Goal: Task Accomplishment & Management: Manage account settings

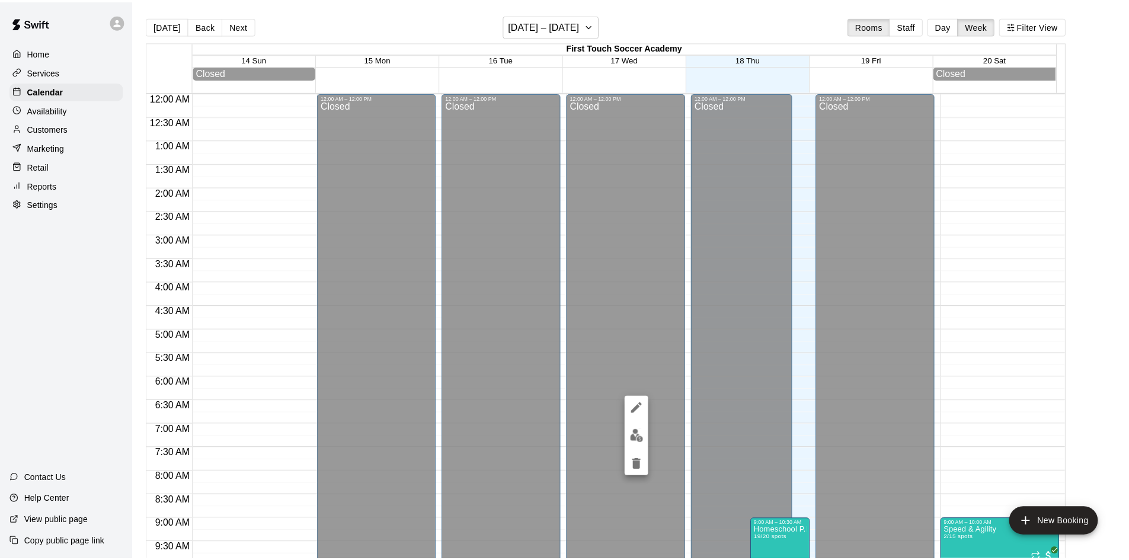
scroll to position [657, 0]
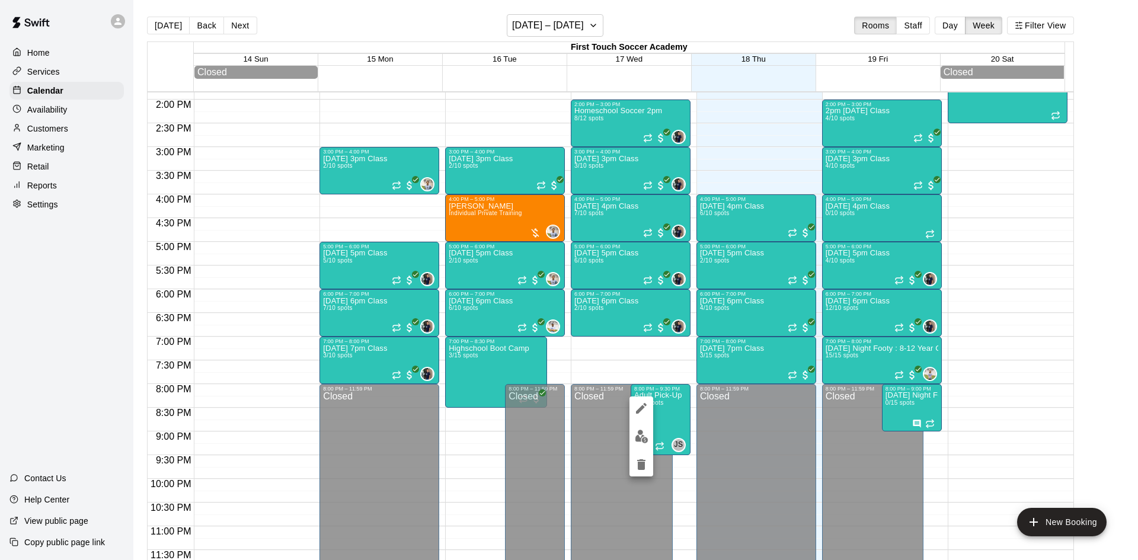
click at [57, 131] on div at bounding box center [569, 280] width 1138 height 560
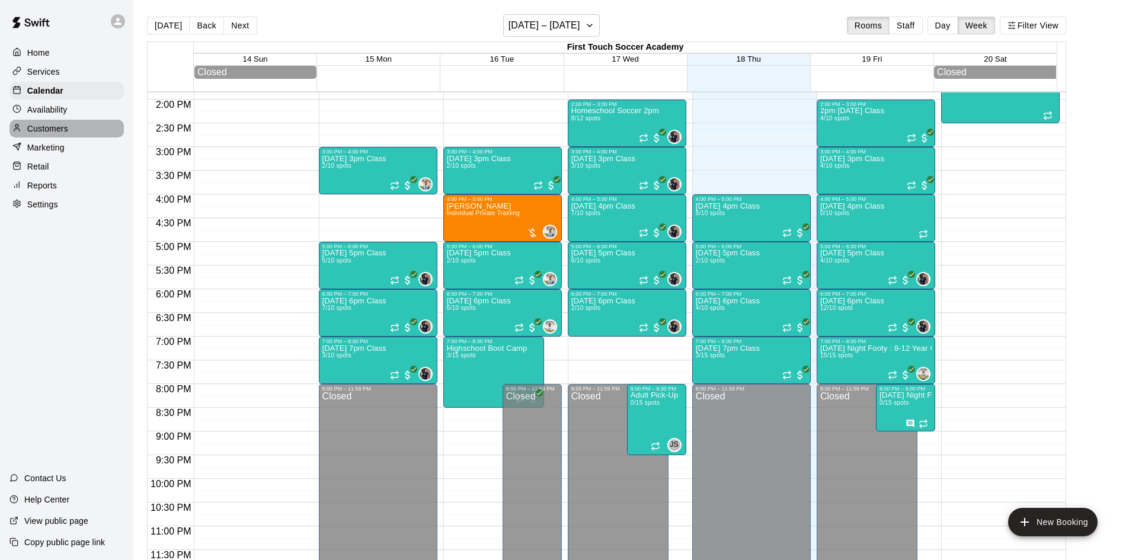
click at [52, 131] on p "Customers" at bounding box center [47, 129] width 41 height 12
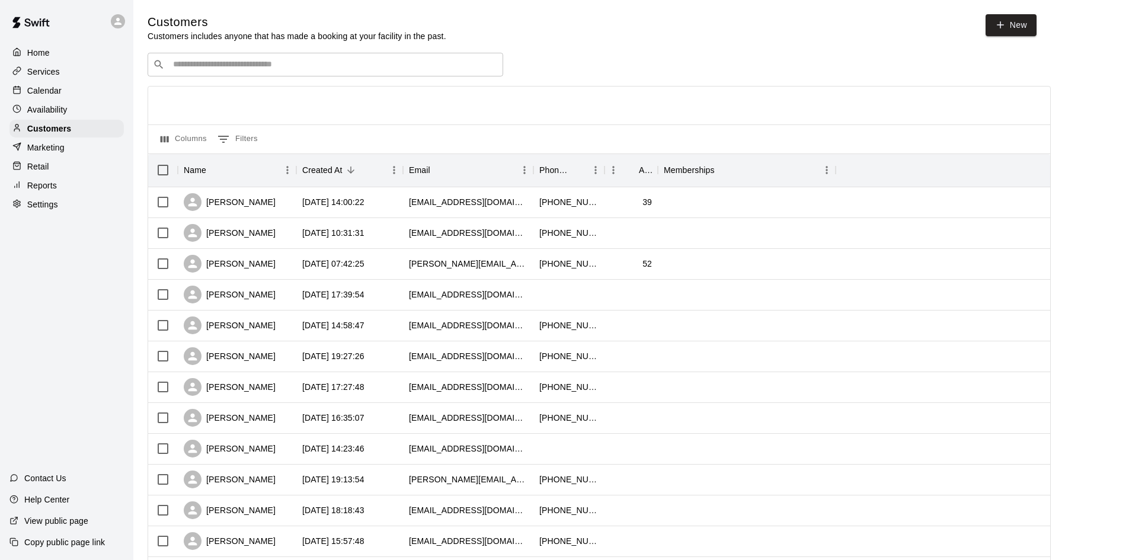
click at [421, 64] on input "Search customers by name or email" at bounding box center [333, 65] width 328 height 12
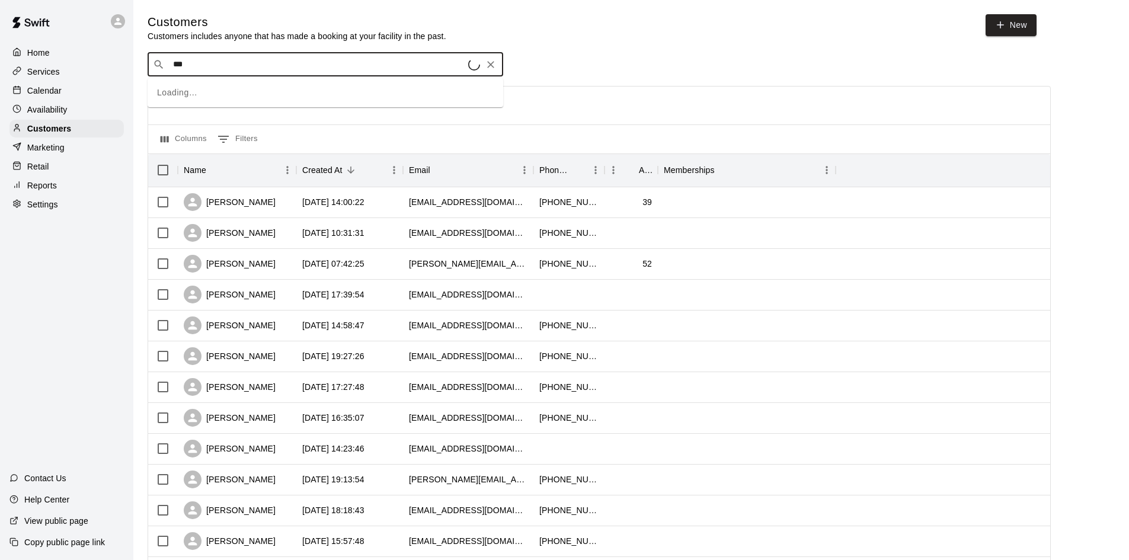
type input "****"
click at [330, 102] on div "[PERSON_NAME] [EMAIL_ADDRESS][DOMAIN_NAME]" at bounding box center [337, 97] width 313 height 25
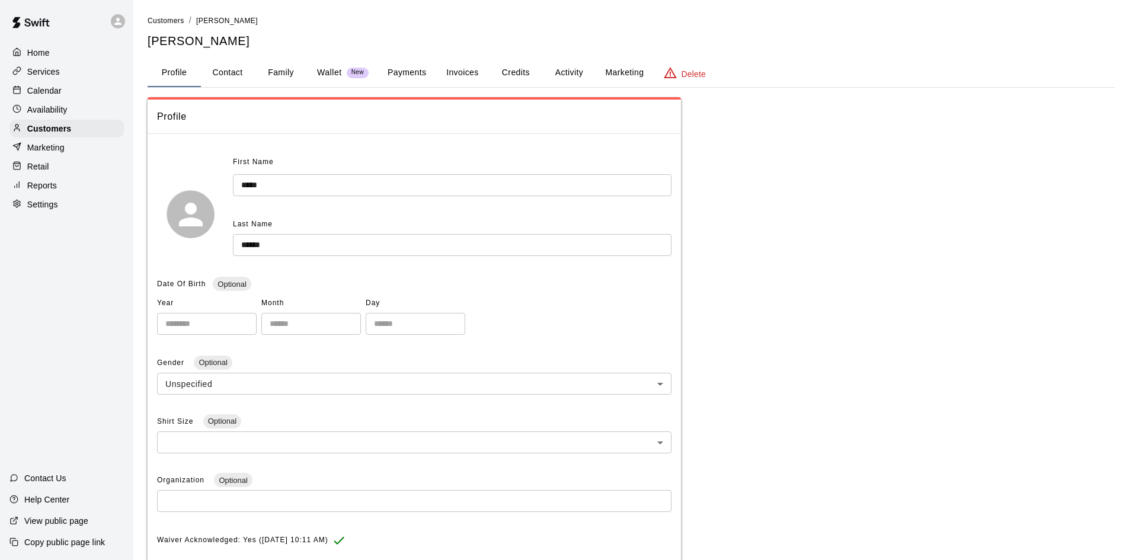
click at [396, 75] on button "Payments" at bounding box center [406, 73] width 57 height 28
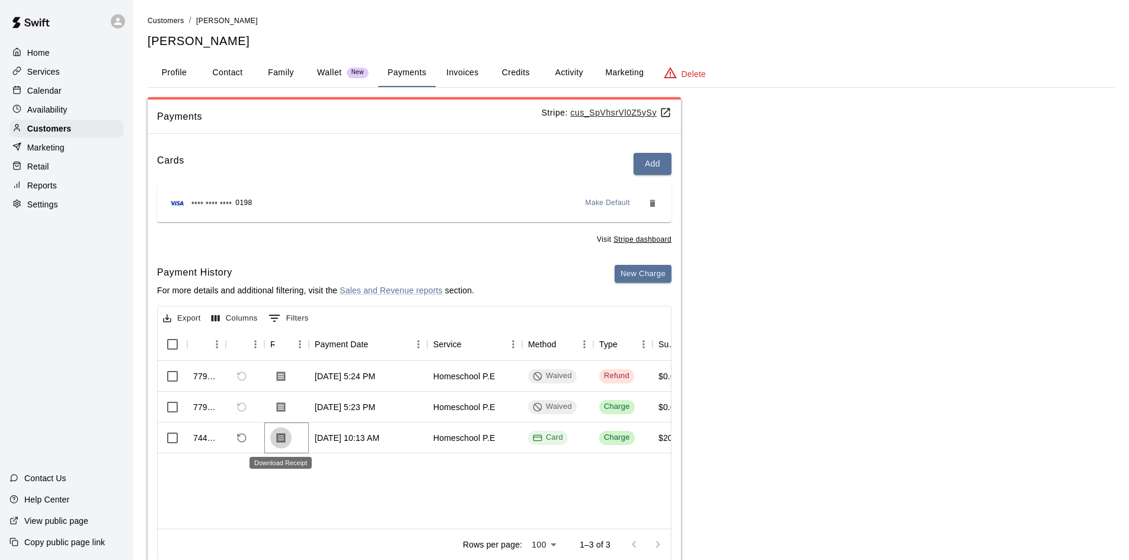
click at [280, 440] on icon "Download Receipt" at bounding box center [281, 438] width 9 height 10
click at [245, 74] on button "Contact" at bounding box center [227, 73] width 53 height 28
select select "**"
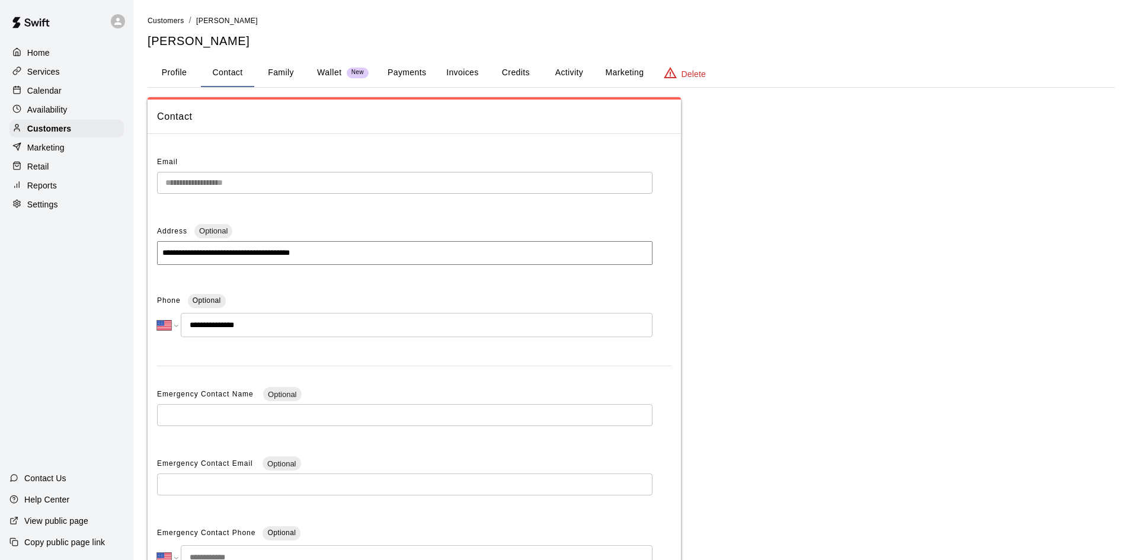
click at [290, 231] on div "Address Optional" at bounding box center [404, 231] width 495 height 19
click at [398, 71] on button "Payments" at bounding box center [406, 73] width 57 height 28
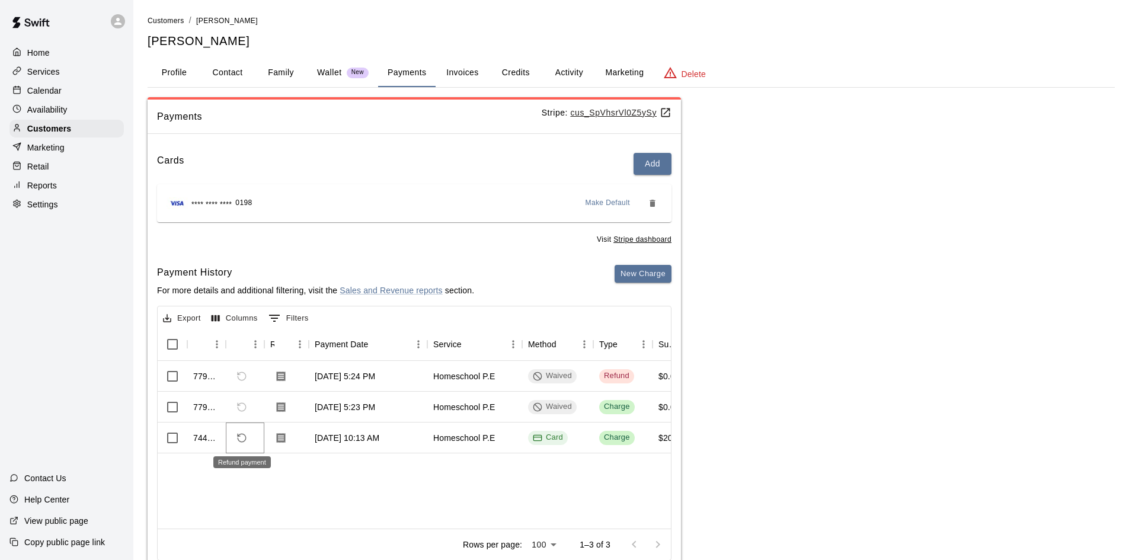
click at [241, 440] on icon "Refund payment" at bounding box center [241, 438] width 11 height 11
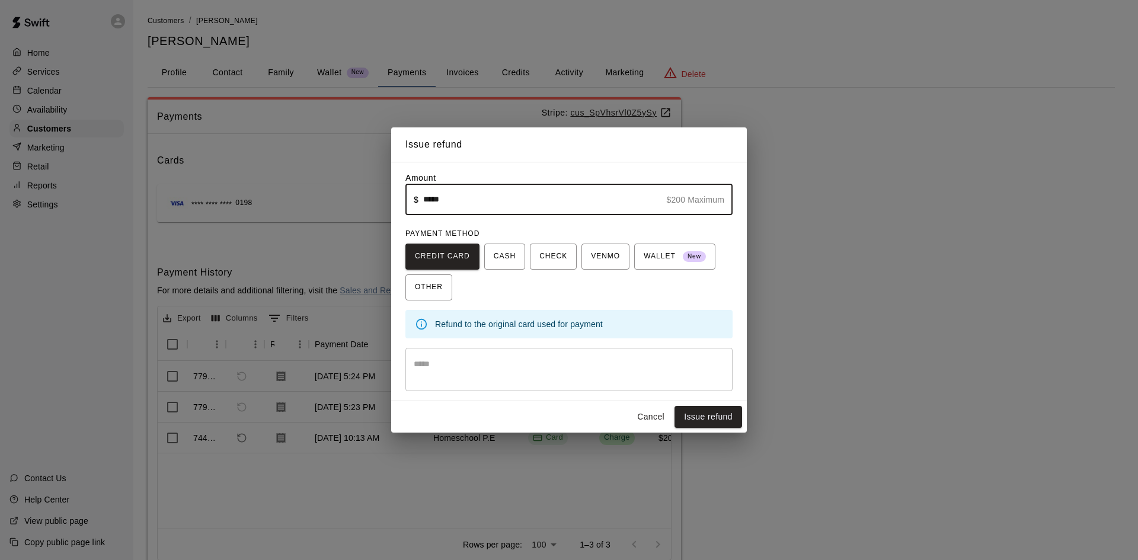
type input "*****"
click at [568, 295] on div "CREDIT CARD CASH CHECK VENMO WALLET New OTHER" at bounding box center [568, 272] width 327 height 57
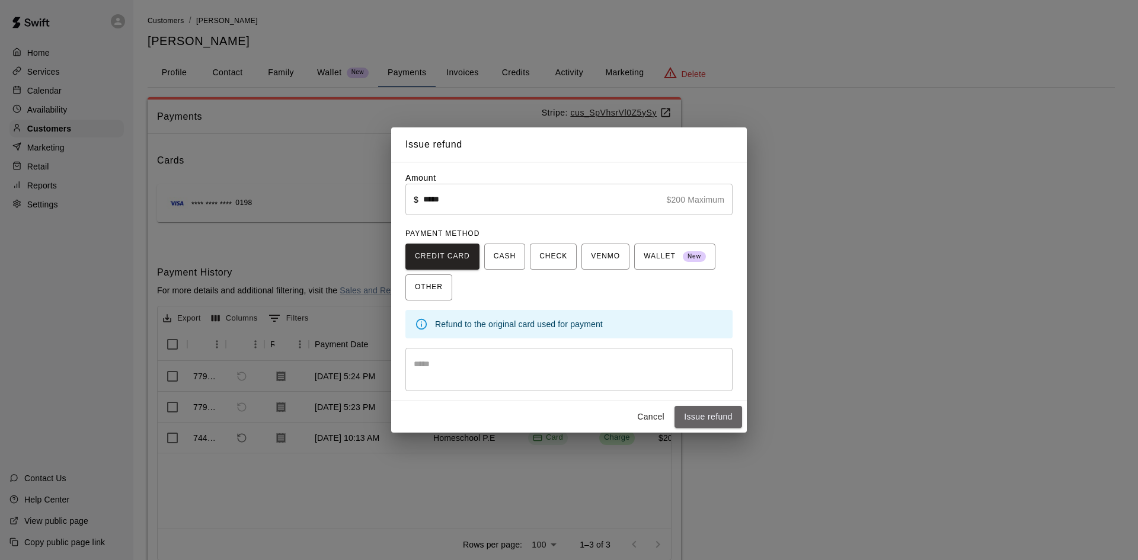
click at [701, 416] on button "Issue refund" at bounding box center [708, 417] width 68 height 22
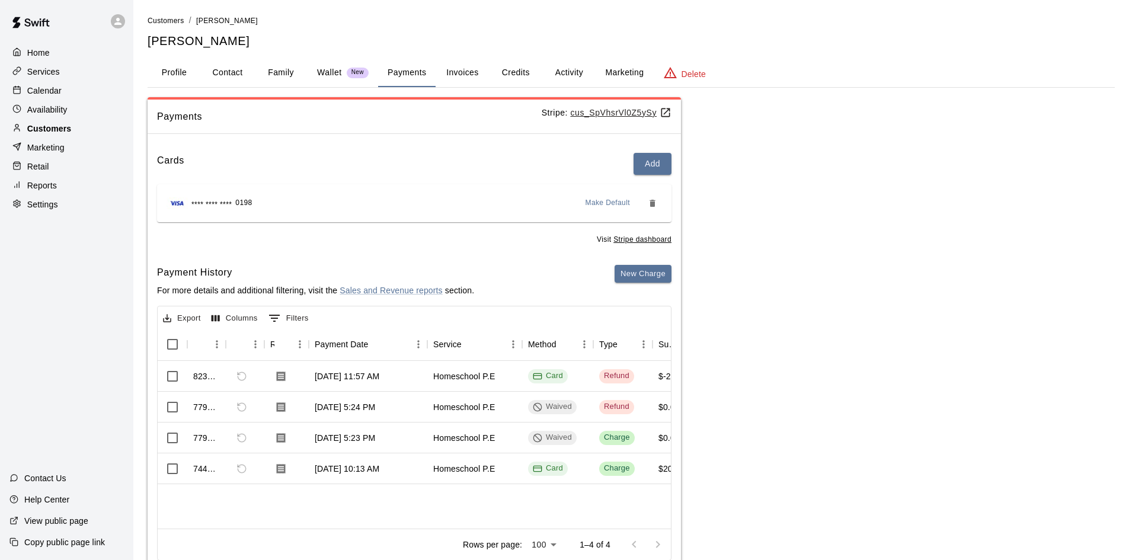
click at [65, 131] on p "Customers" at bounding box center [49, 129] width 44 height 12
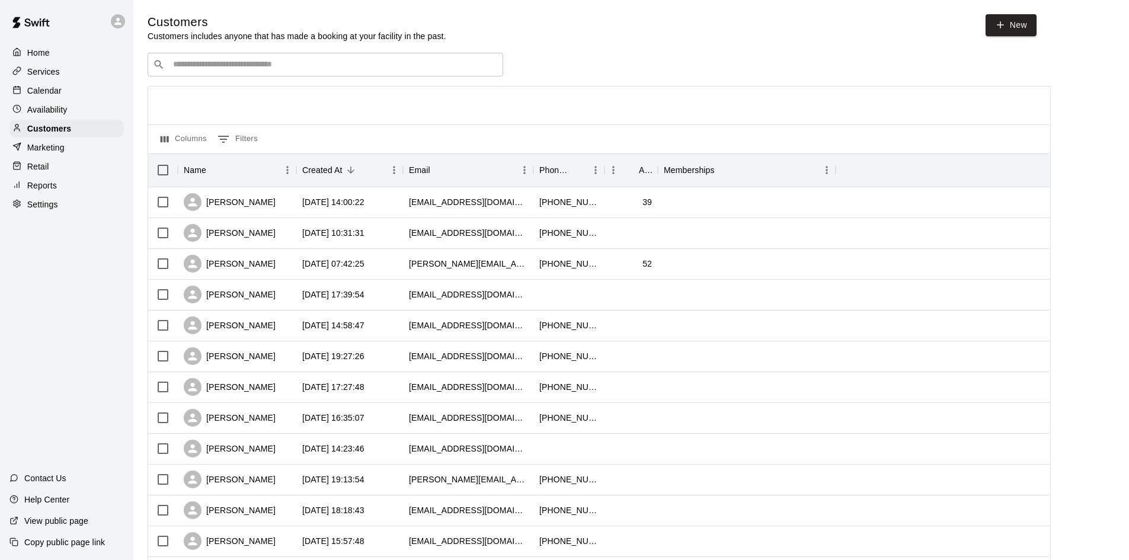
click at [305, 63] on input "Search customers by name or email" at bounding box center [333, 65] width 328 height 12
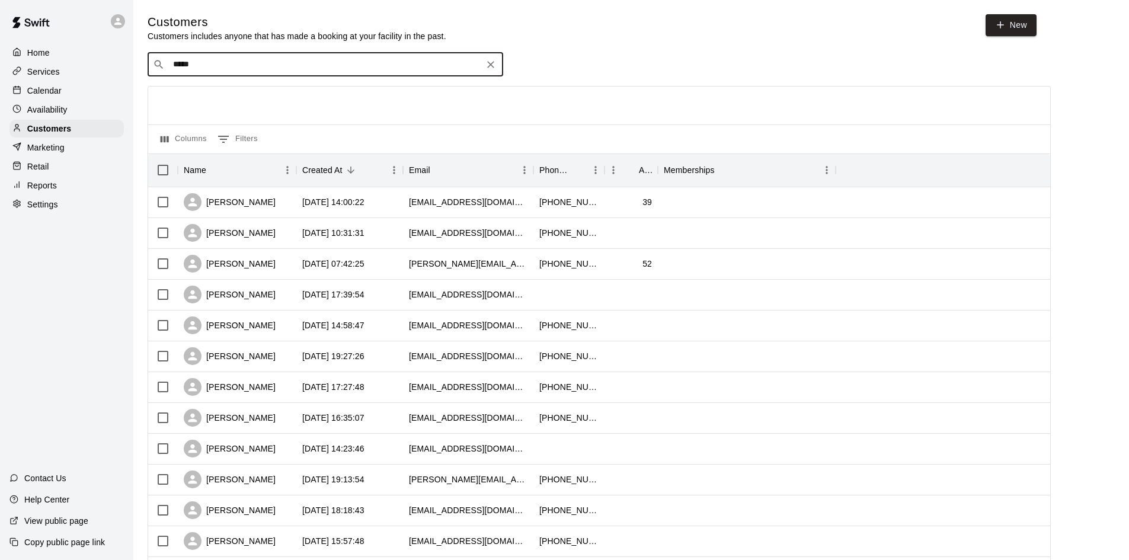
type input "******"
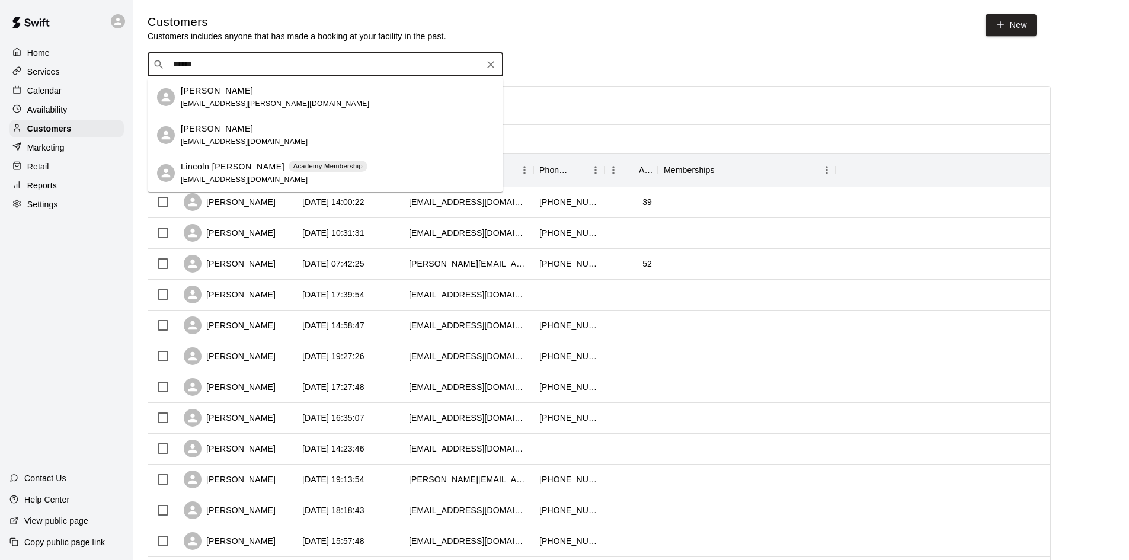
click at [279, 85] on div "Lincoln Tirrell [EMAIL_ADDRESS][PERSON_NAME][DOMAIN_NAME]" at bounding box center [337, 97] width 313 height 25
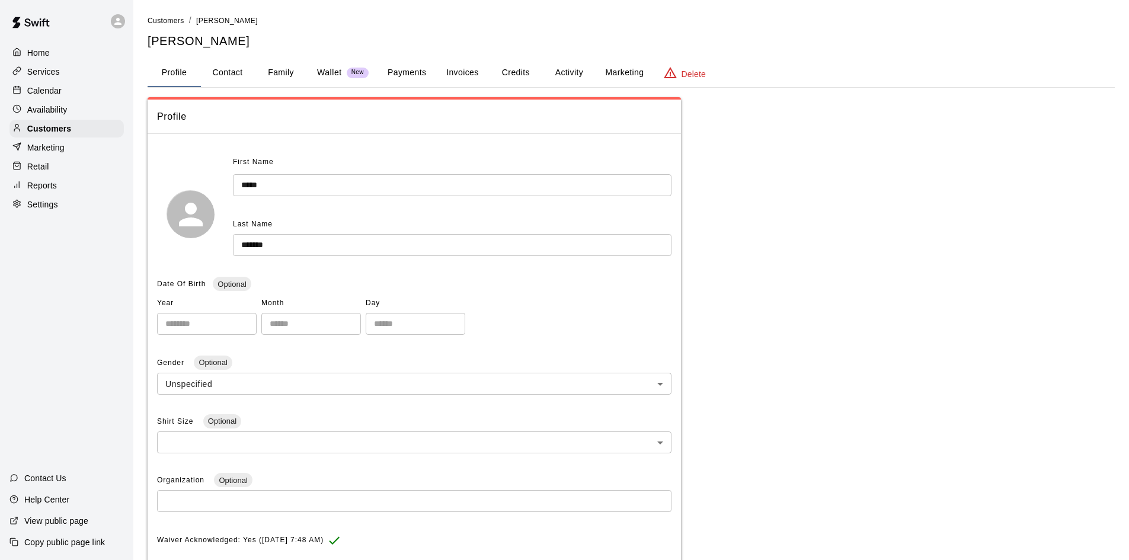
click at [406, 75] on button "Payments" at bounding box center [406, 73] width 57 height 28
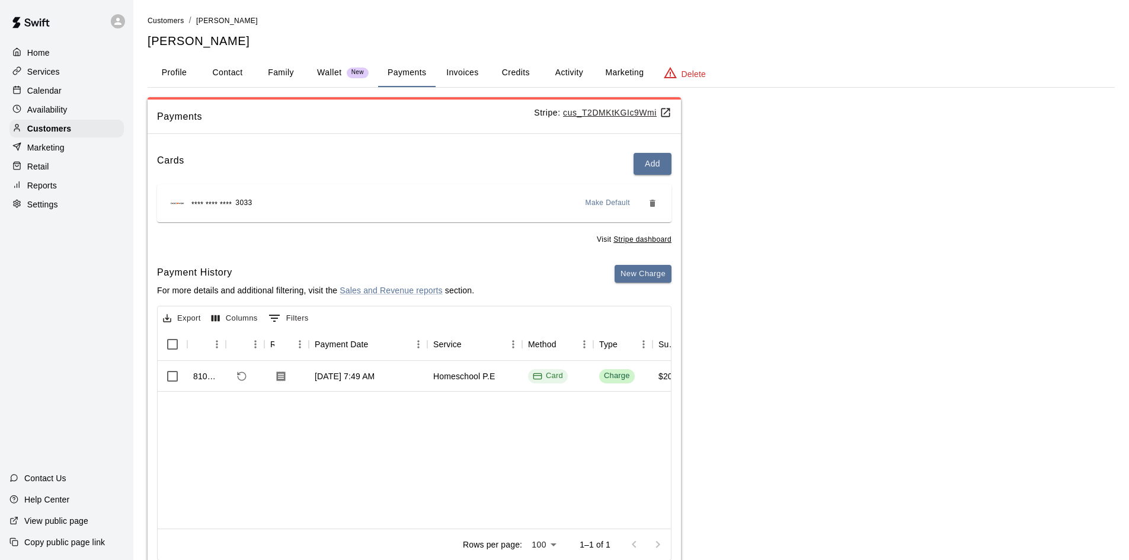
click at [46, 95] on p "Calendar" at bounding box center [44, 91] width 34 height 12
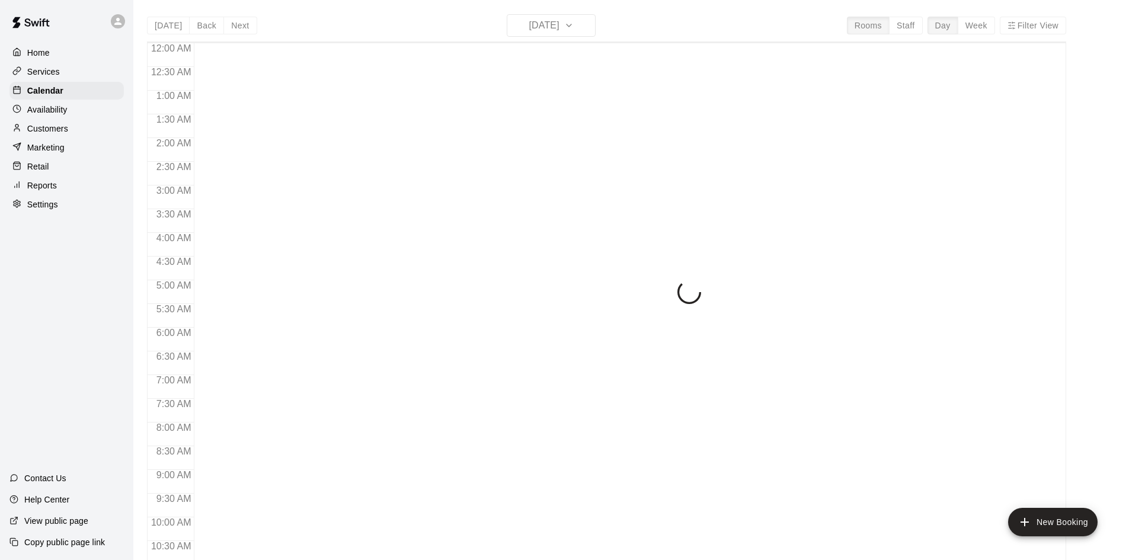
scroll to position [579, 0]
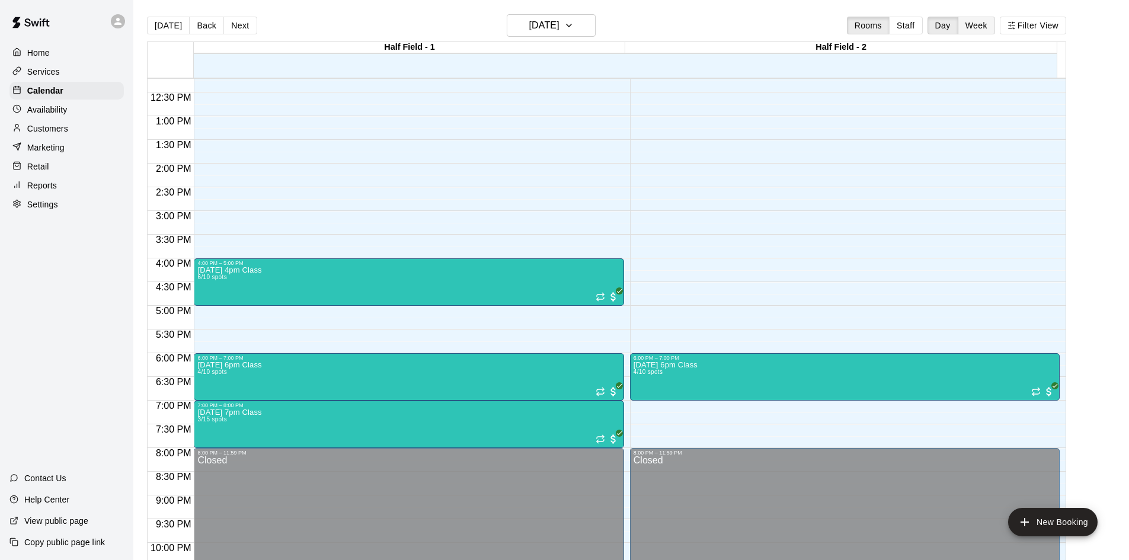
click at [987, 22] on button "Week" at bounding box center [976, 26] width 37 height 18
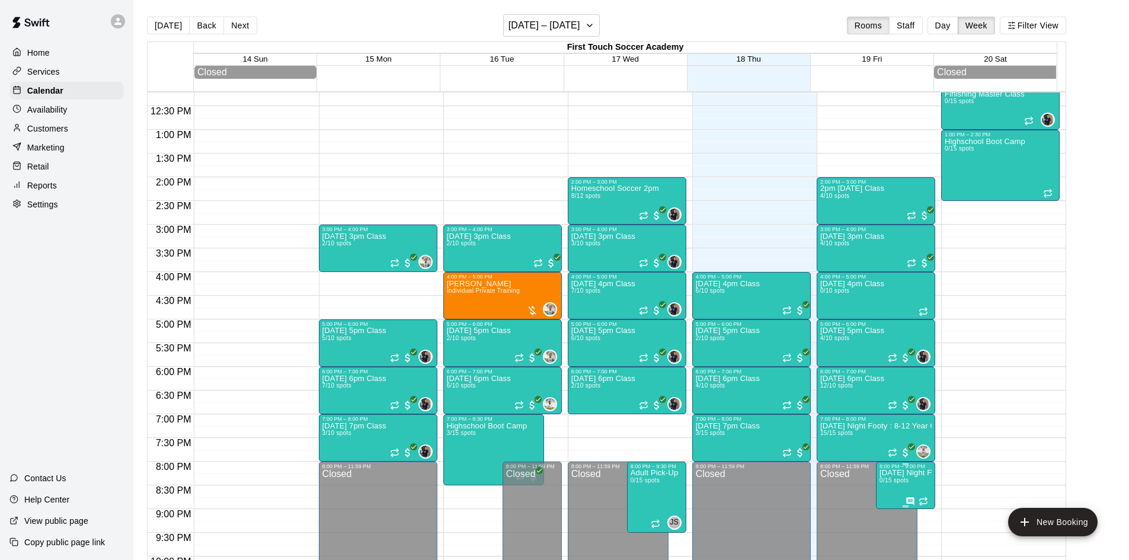
click at [902, 484] on span "0/15 spots" at bounding box center [893, 480] width 29 height 7
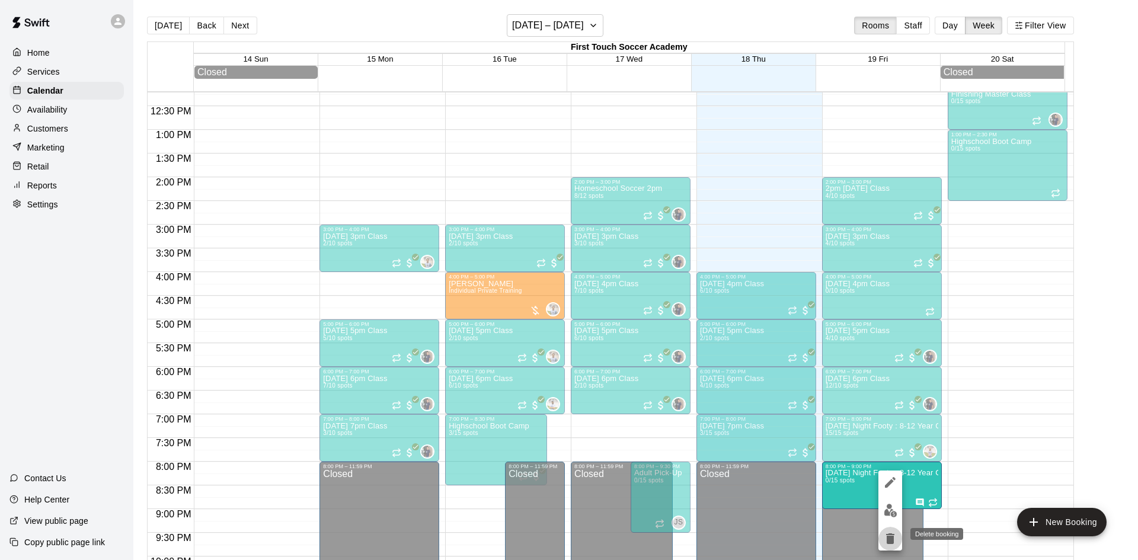
click at [888, 540] on icon "delete" at bounding box center [890, 538] width 8 height 11
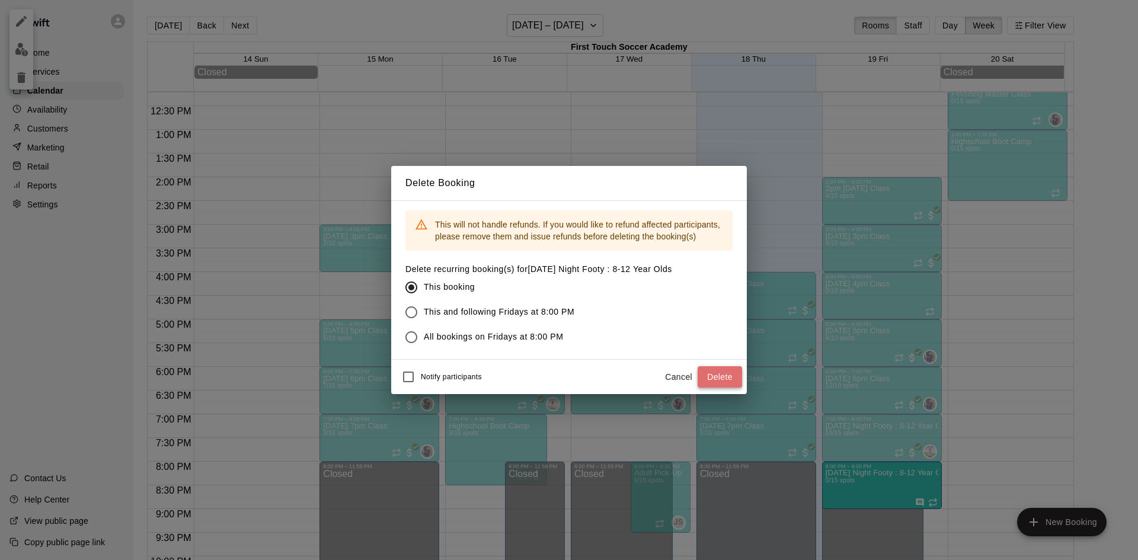
click at [722, 378] on button "Delete" at bounding box center [720, 377] width 44 height 22
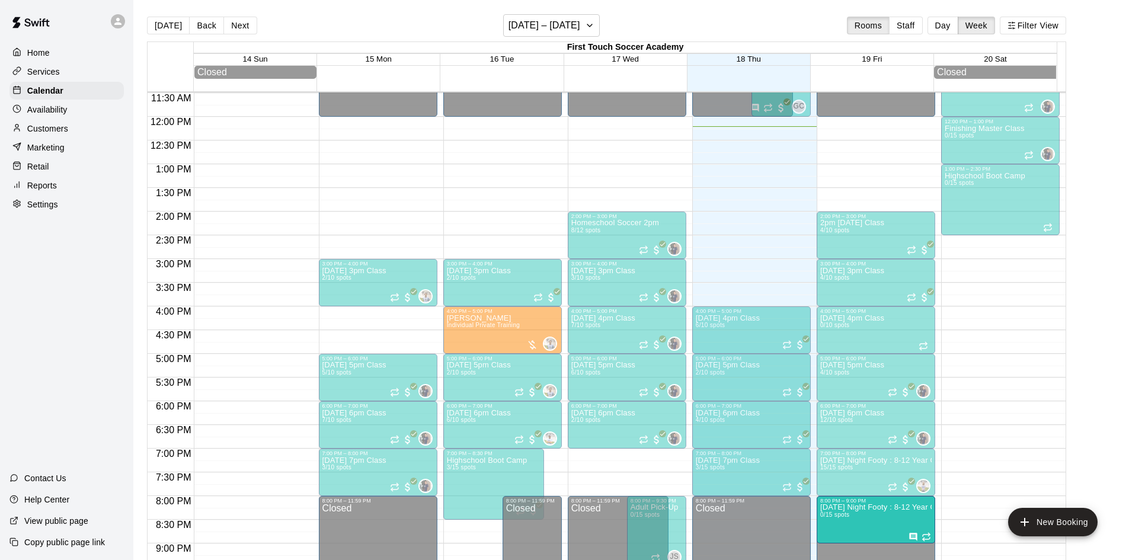
scroll to position [660, 0]
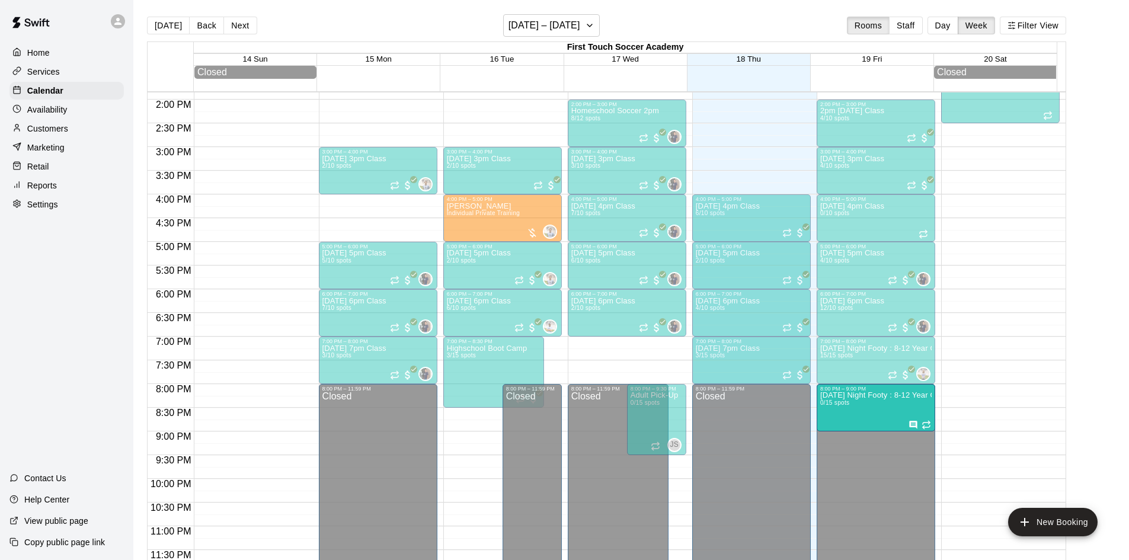
click at [906, 395] on p "[DATE] Night Footy : 8-12 Year Olds" at bounding box center [875, 395] width 111 height 0
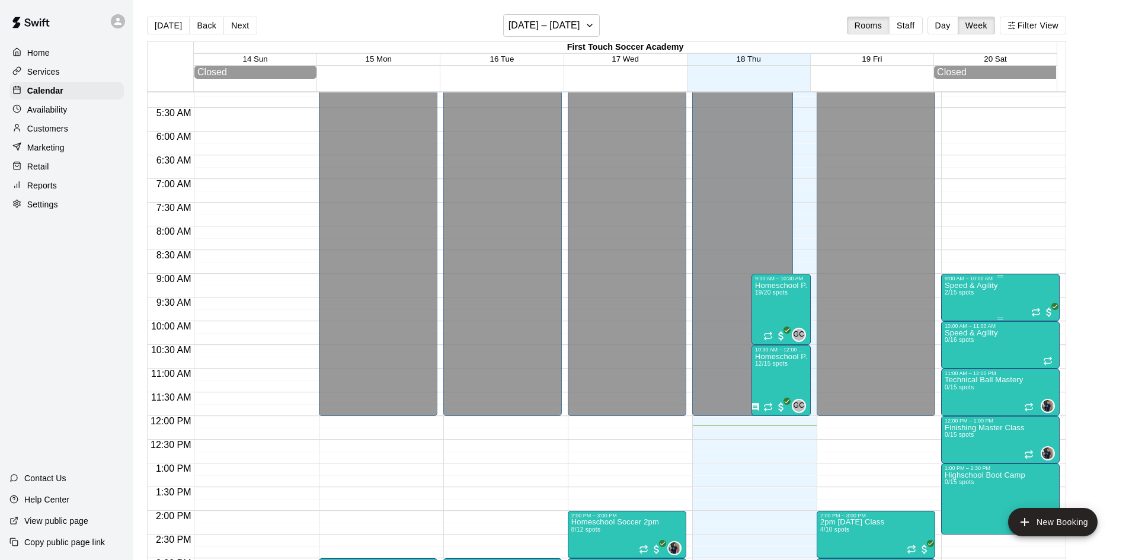
click at [996, 286] on p "Speed & Agility" at bounding box center [971, 286] width 53 height 0
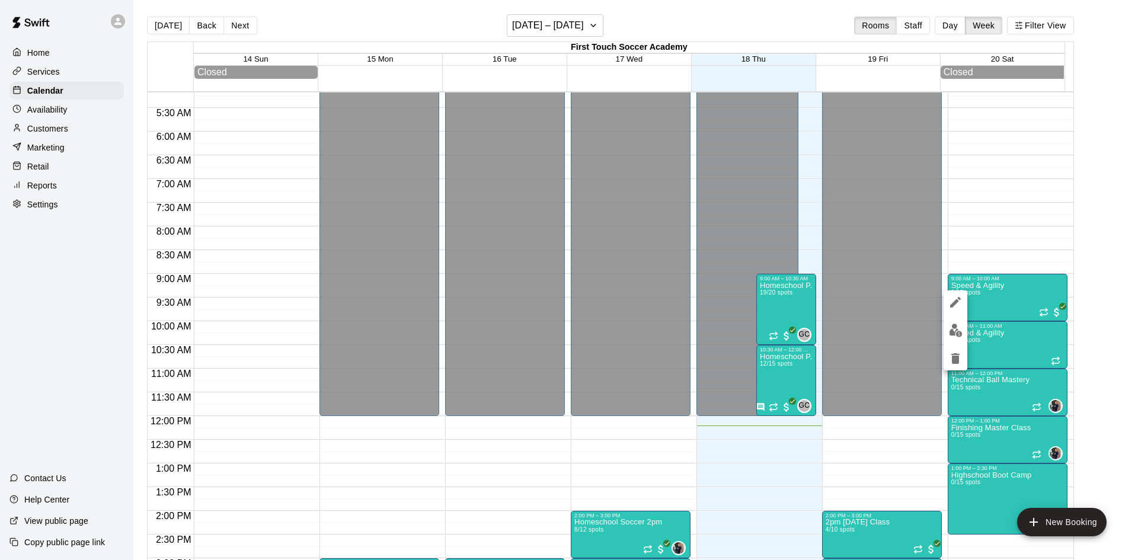
click at [968, 232] on div at bounding box center [569, 280] width 1138 height 560
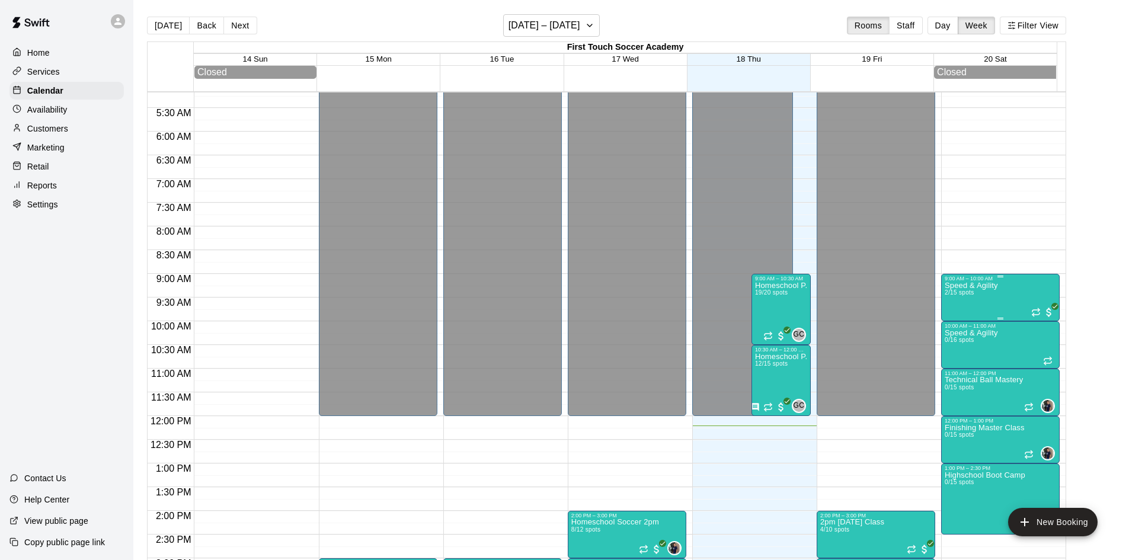
click at [970, 303] on div "Speed & Agility 2/15 spots" at bounding box center [971, 562] width 53 height 560
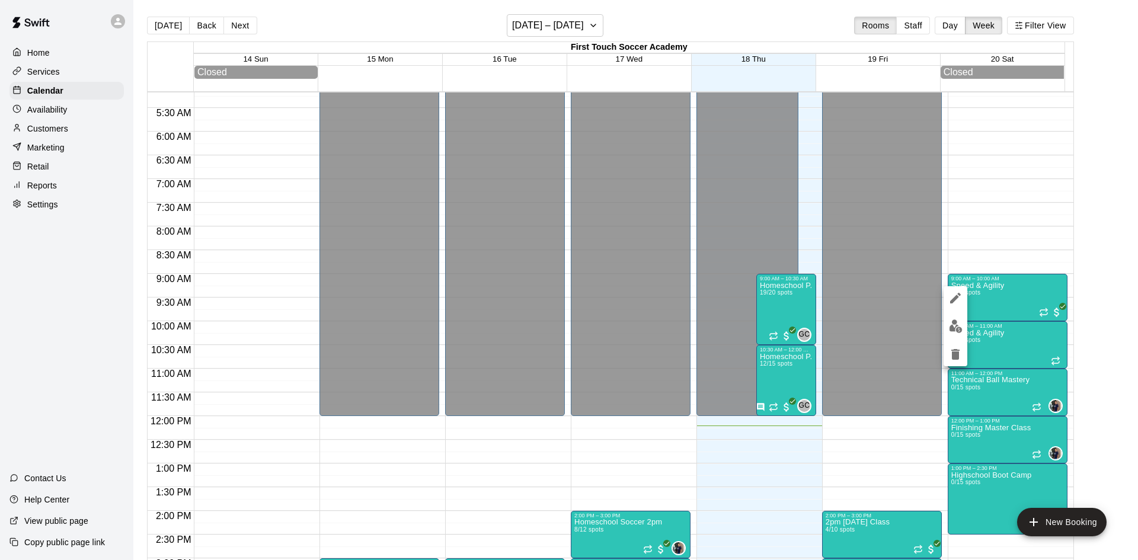
click at [955, 324] on img "edit" at bounding box center [956, 326] width 14 height 14
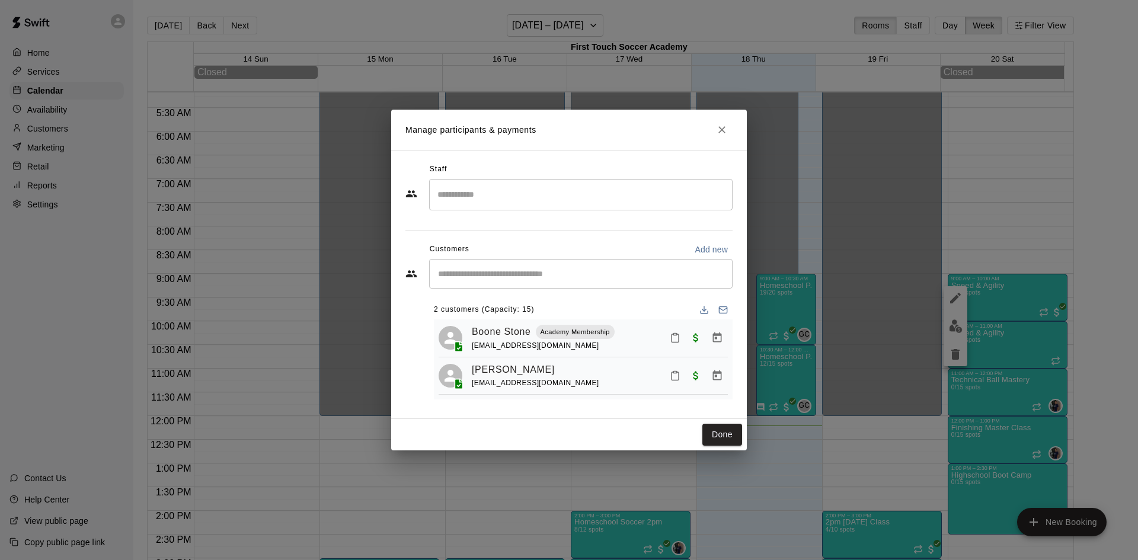
click at [721, 130] on icon "Close" at bounding box center [721, 129] width 7 height 7
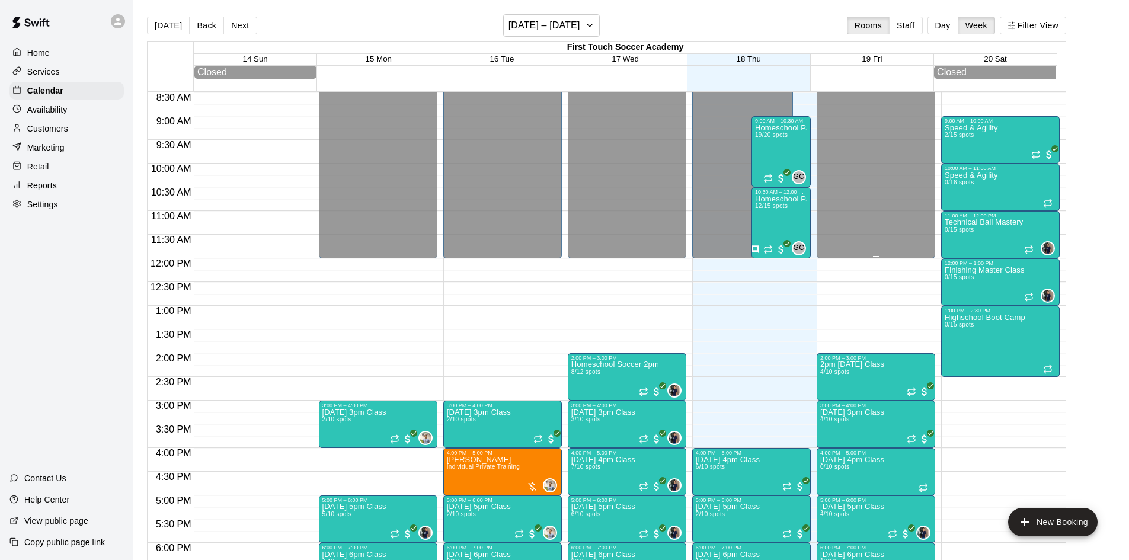
scroll to position [423, 0]
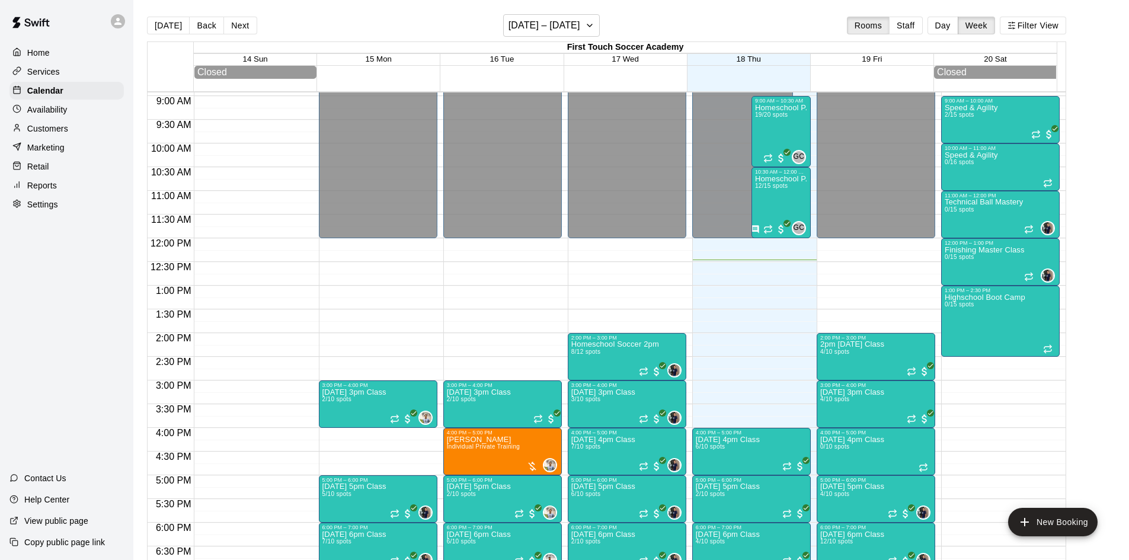
drag, startPoint x: 56, startPoint y: 127, endPoint x: 124, endPoint y: 110, distance: 69.9
click at [56, 127] on p "Customers" at bounding box center [47, 129] width 41 height 12
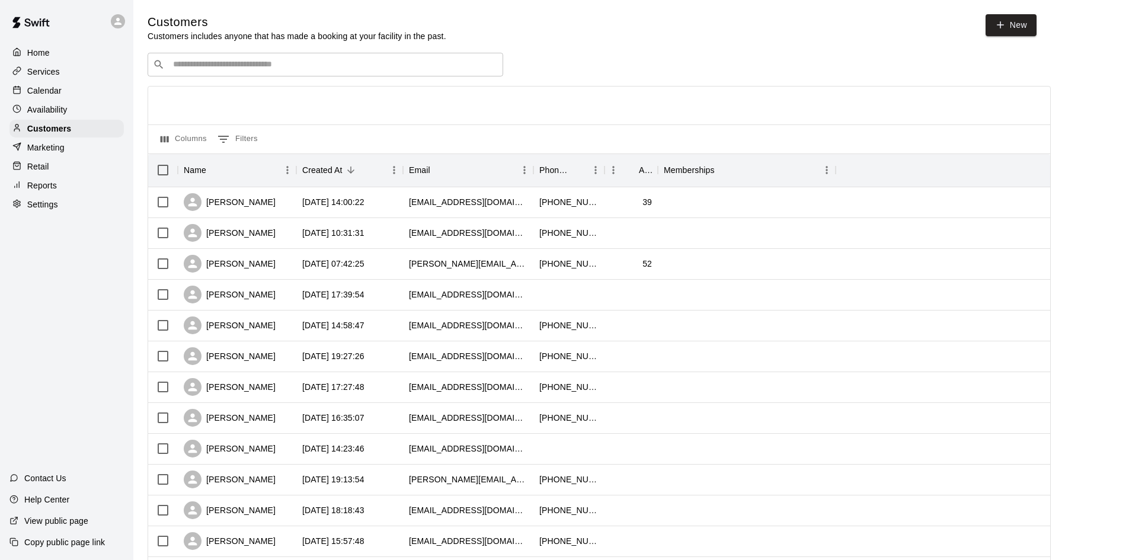
click at [321, 64] on input "Search customers by name or email" at bounding box center [333, 65] width 328 height 12
click at [316, 68] on input "****" at bounding box center [324, 65] width 311 height 12
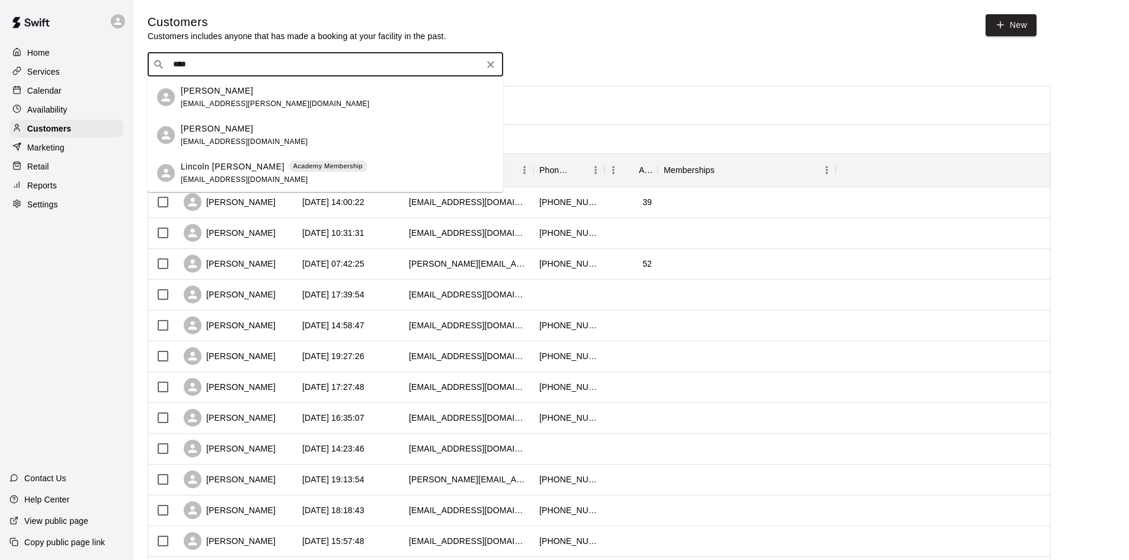
click at [316, 68] on input "****" at bounding box center [324, 65] width 311 height 12
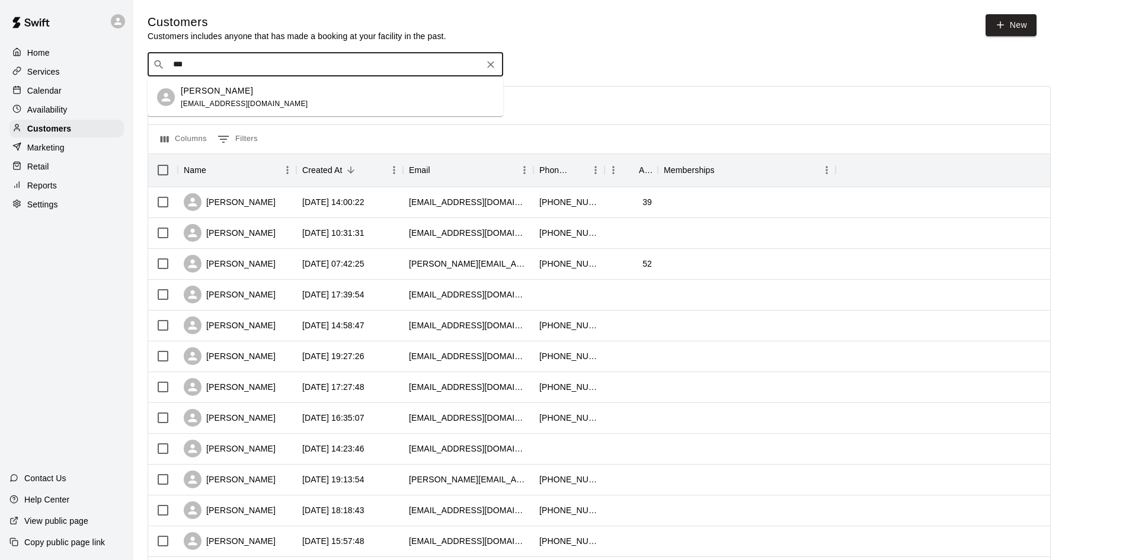
type input "***"
click at [203, 66] on input "***" at bounding box center [324, 65] width 311 height 12
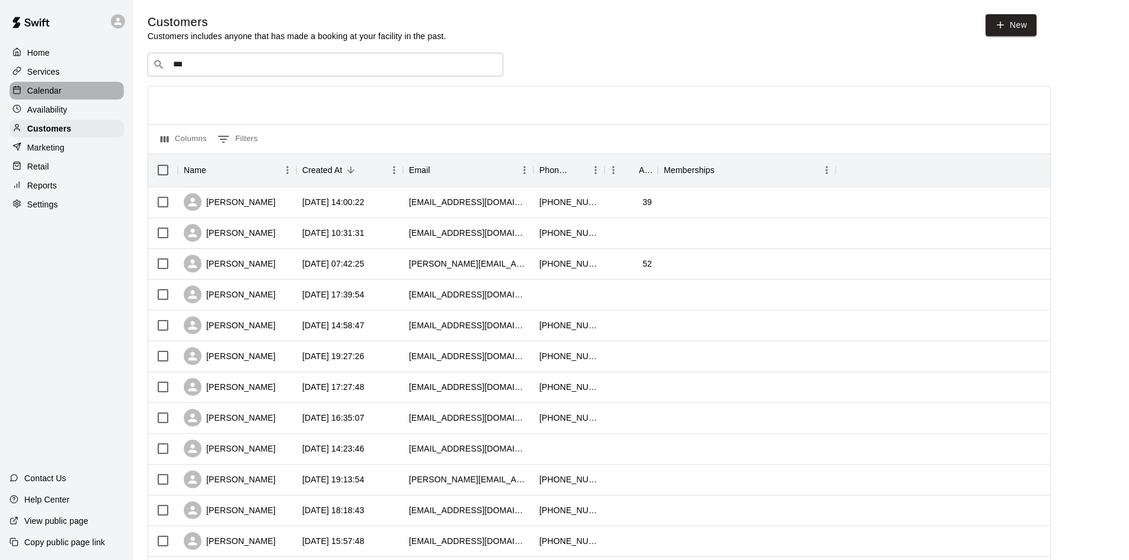
click at [39, 94] on p "Calendar" at bounding box center [44, 91] width 34 height 12
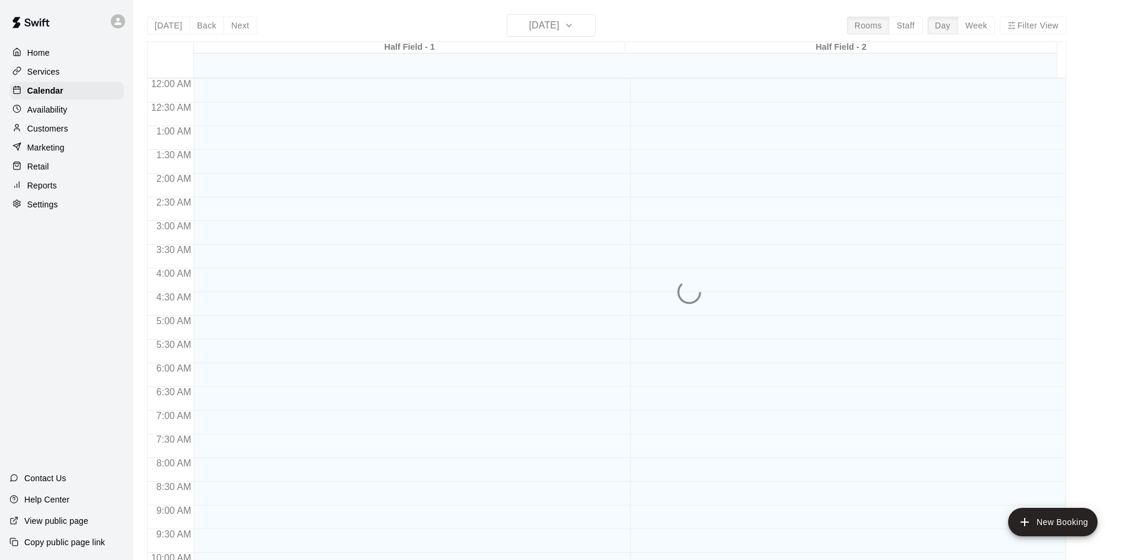
scroll to position [593, 0]
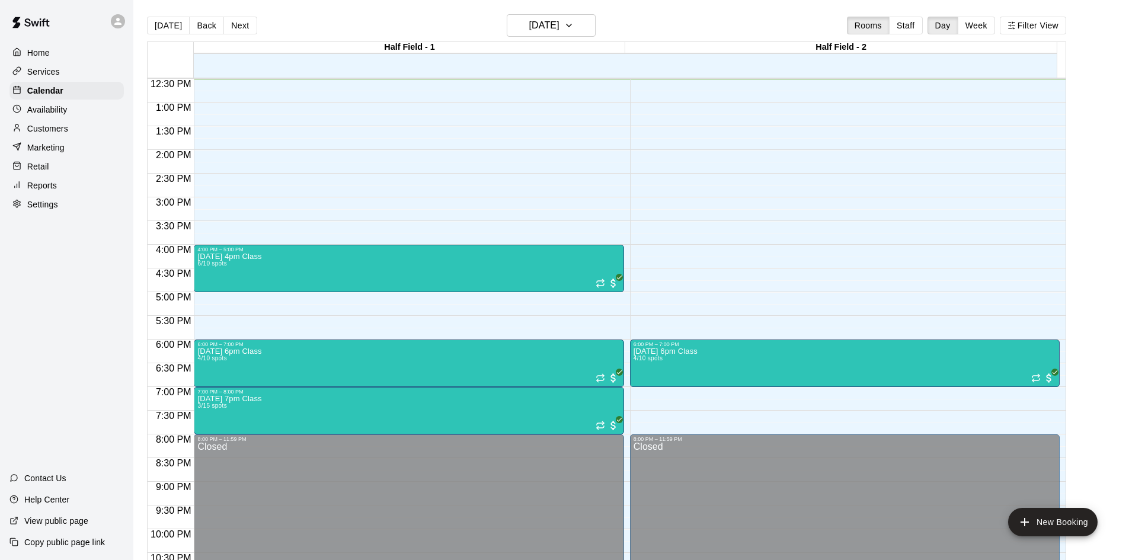
click at [982, 19] on button "Week" at bounding box center [976, 26] width 37 height 18
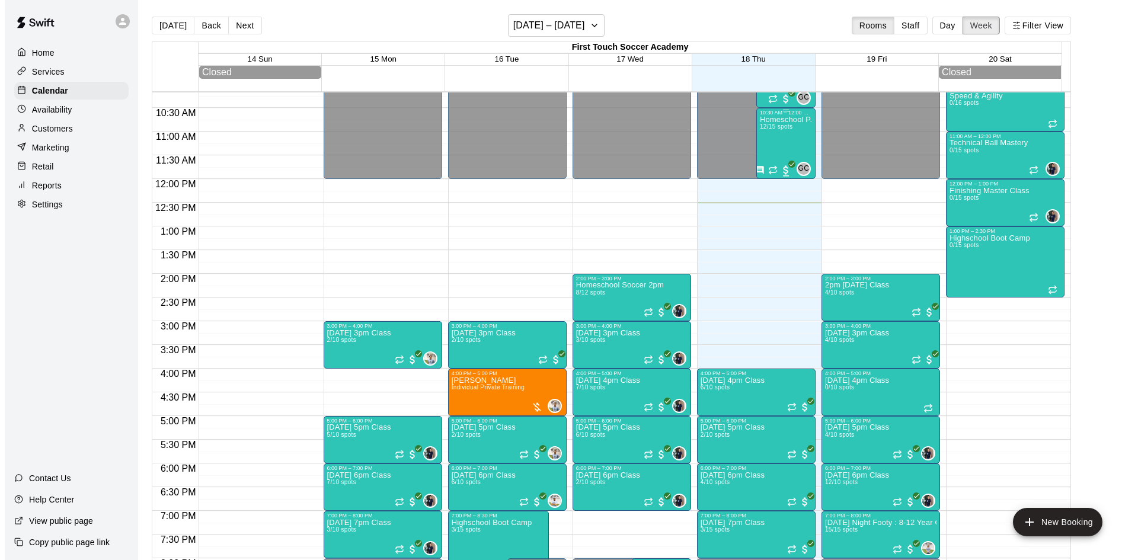
scroll to position [474, 0]
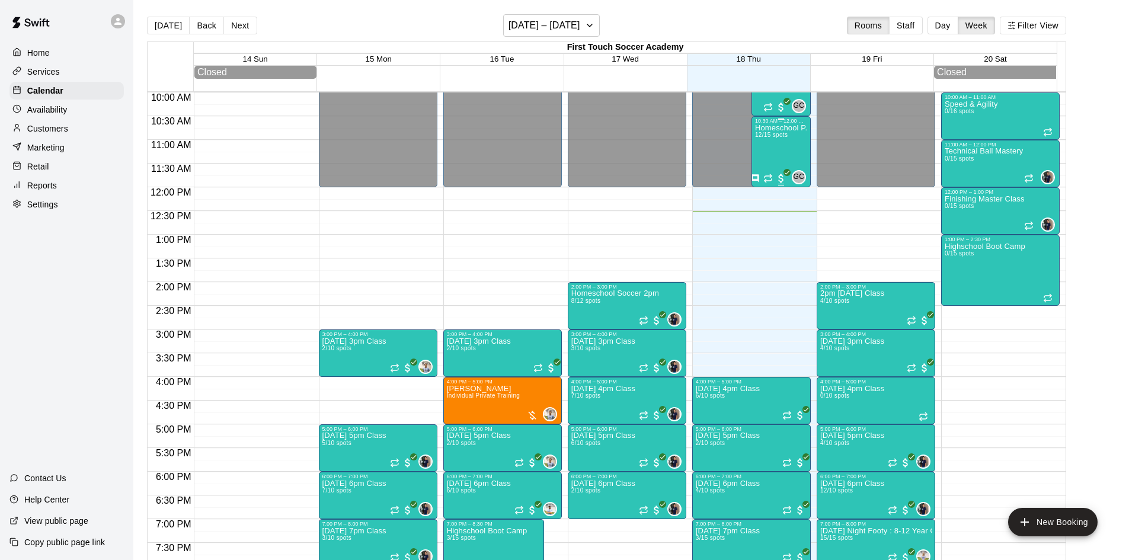
click at [785, 146] on div "Homeschool P.E 12/15 spots" at bounding box center [781, 404] width 52 height 560
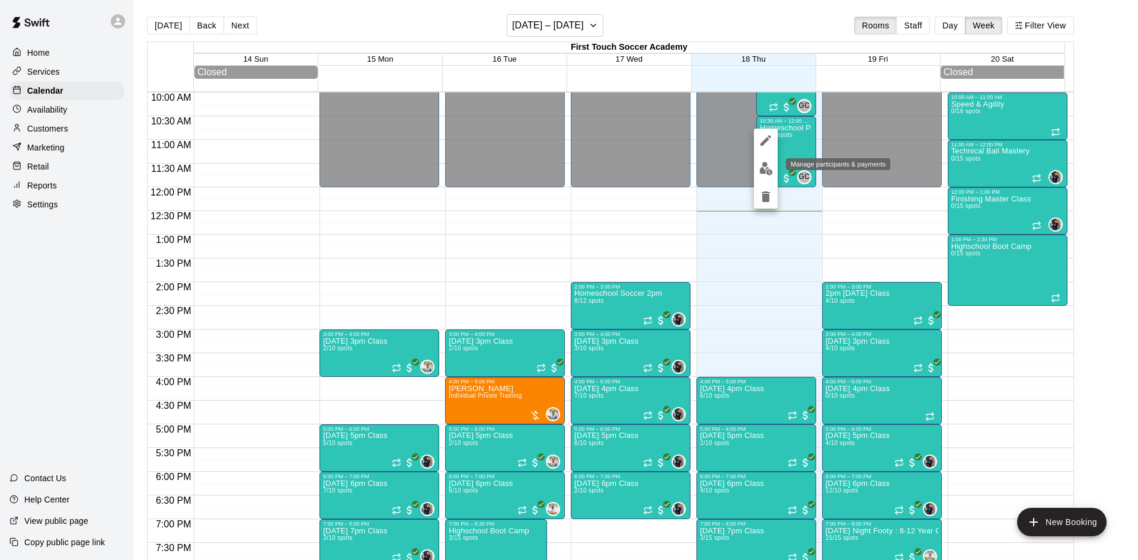
click at [762, 167] on img "edit" at bounding box center [766, 169] width 14 height 14
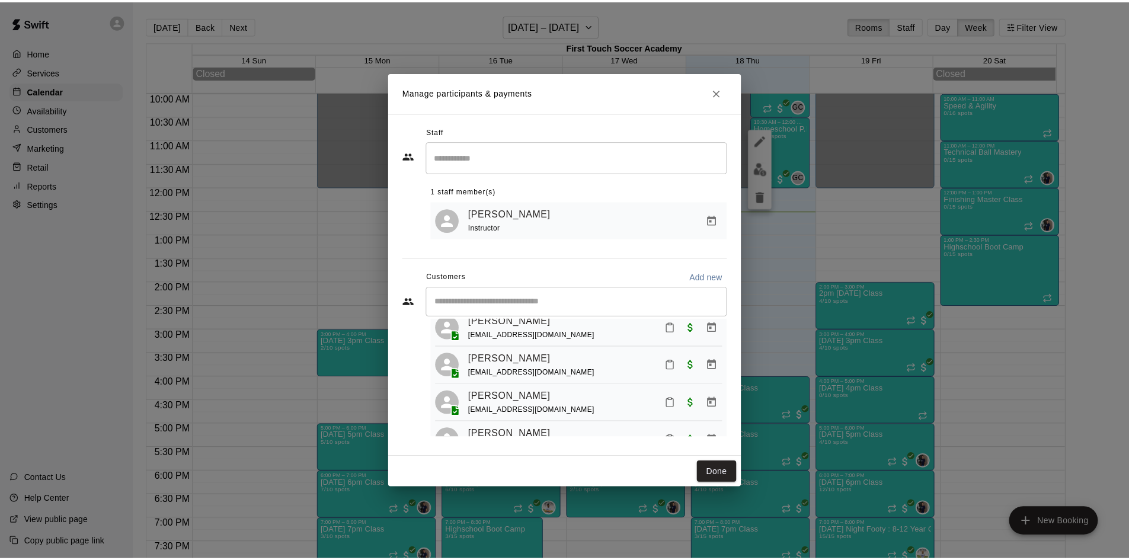
scroll to position [178, 0]
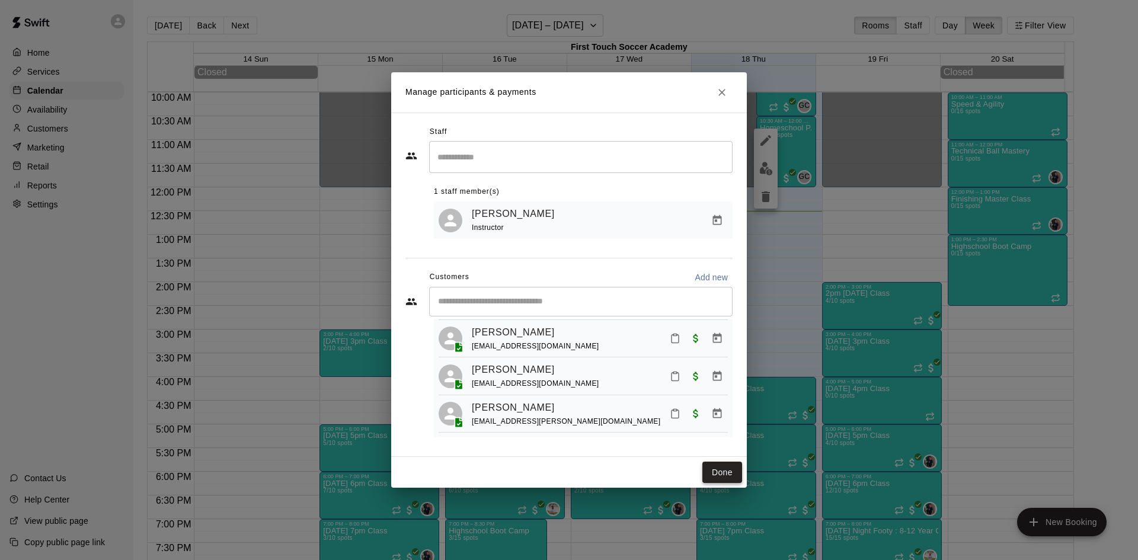
click at [722, 468] on button "Done" at bounding box center [722, 473] width 40 height 22
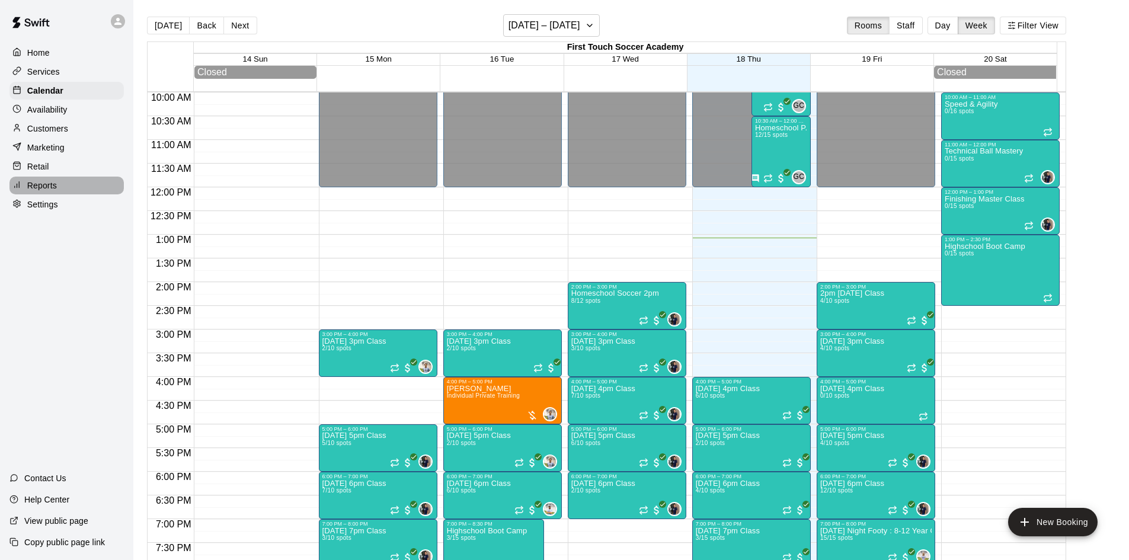
click at [62, 181] on div "Reports" at bounding box center [66, 186] width 114 height 18
